Goal: Information Seeking & Learning: Find contact information

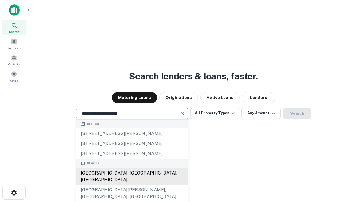
click at [132, 185] on div "Santa Monica, CA, USA" at bounding box center [132, 176] width 112 height 17
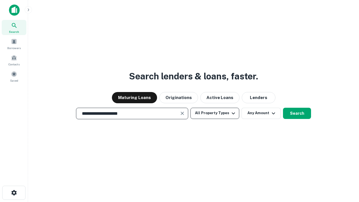
type input "**********"
click at [215, 113] on button "All Property Types" at bounding box center [215, 113] width 49 height 11
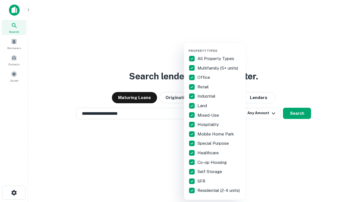
click at [220, 47] on button "button" at bounding box center [220, 47] width 62 height 0
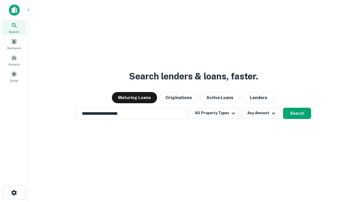
scroll to position [3, 68]
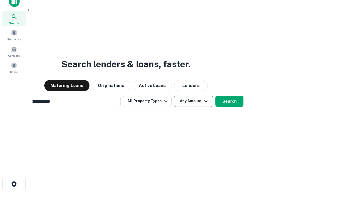
click at [174, 96] on button "Any Amount" at bounding box center [193, 101] width 39 height 11
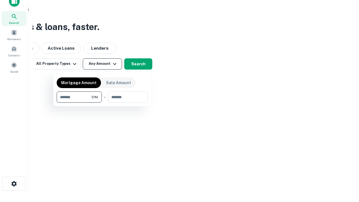
type input "*******"
click at [102, 103] on button "button" at bounding box center [103, 103] width 92 height 0
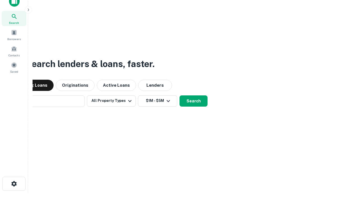
scroll to position [9, 0]
click at [180, 96] on button "Search" at bounding box center [194, 101] width 28 height 11
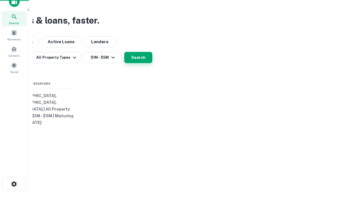
scroll to position [9, 0]
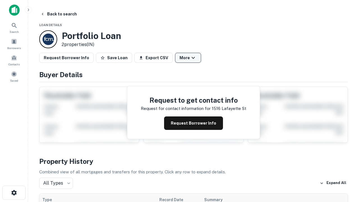
click at [188, 58] on button "More" at bounding box center [188, 58] width 26 height 10
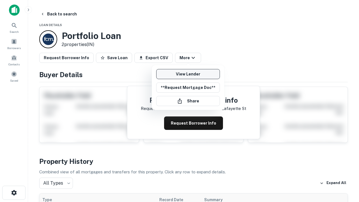
click at [188, 74] on link "View Lender" at bounding box center [188, 74] width 64 height 10
